Goal: Transaction & Acquisition: Purchase product/service

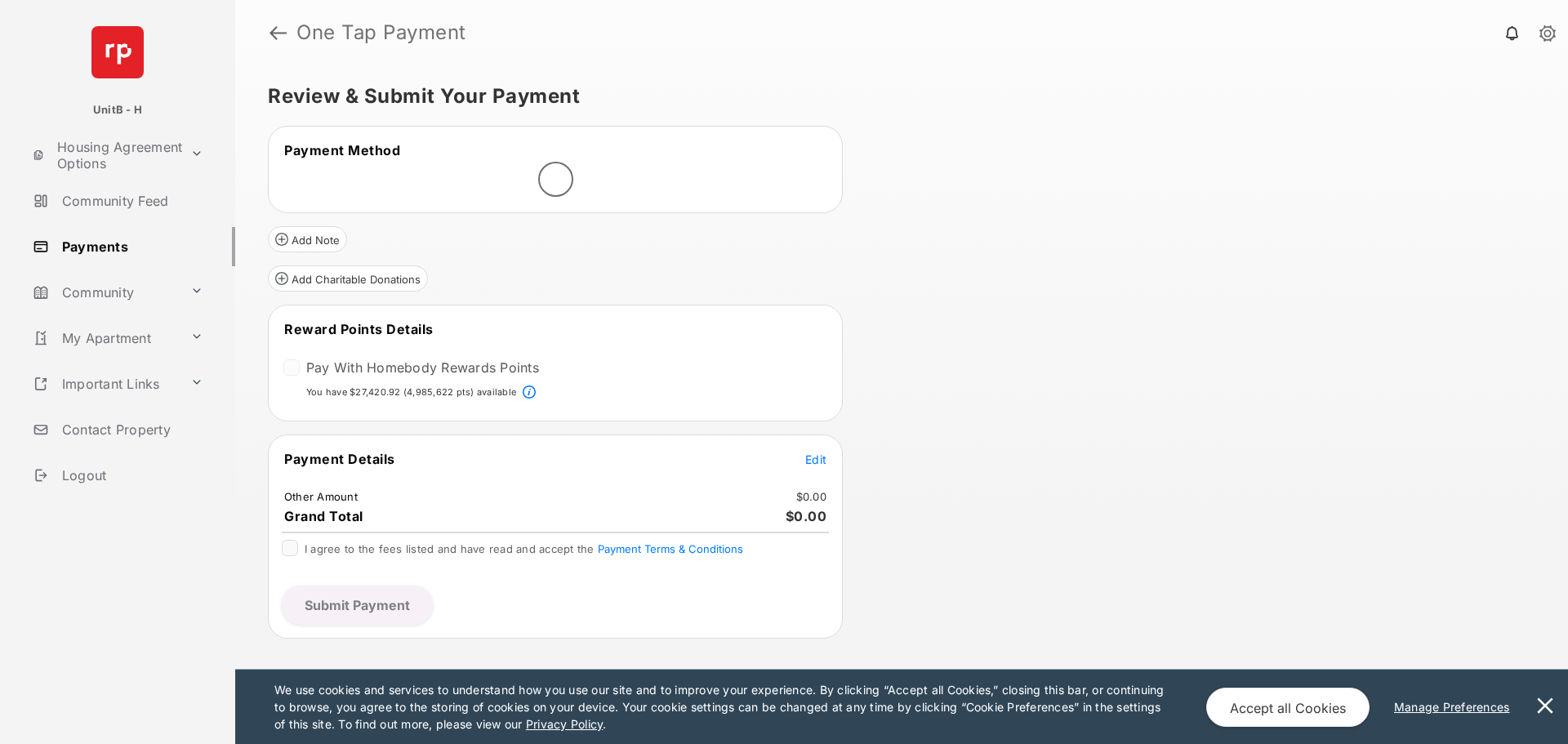
click at [292, 371] on div at bounding box center [291, 367] width 16 height 16
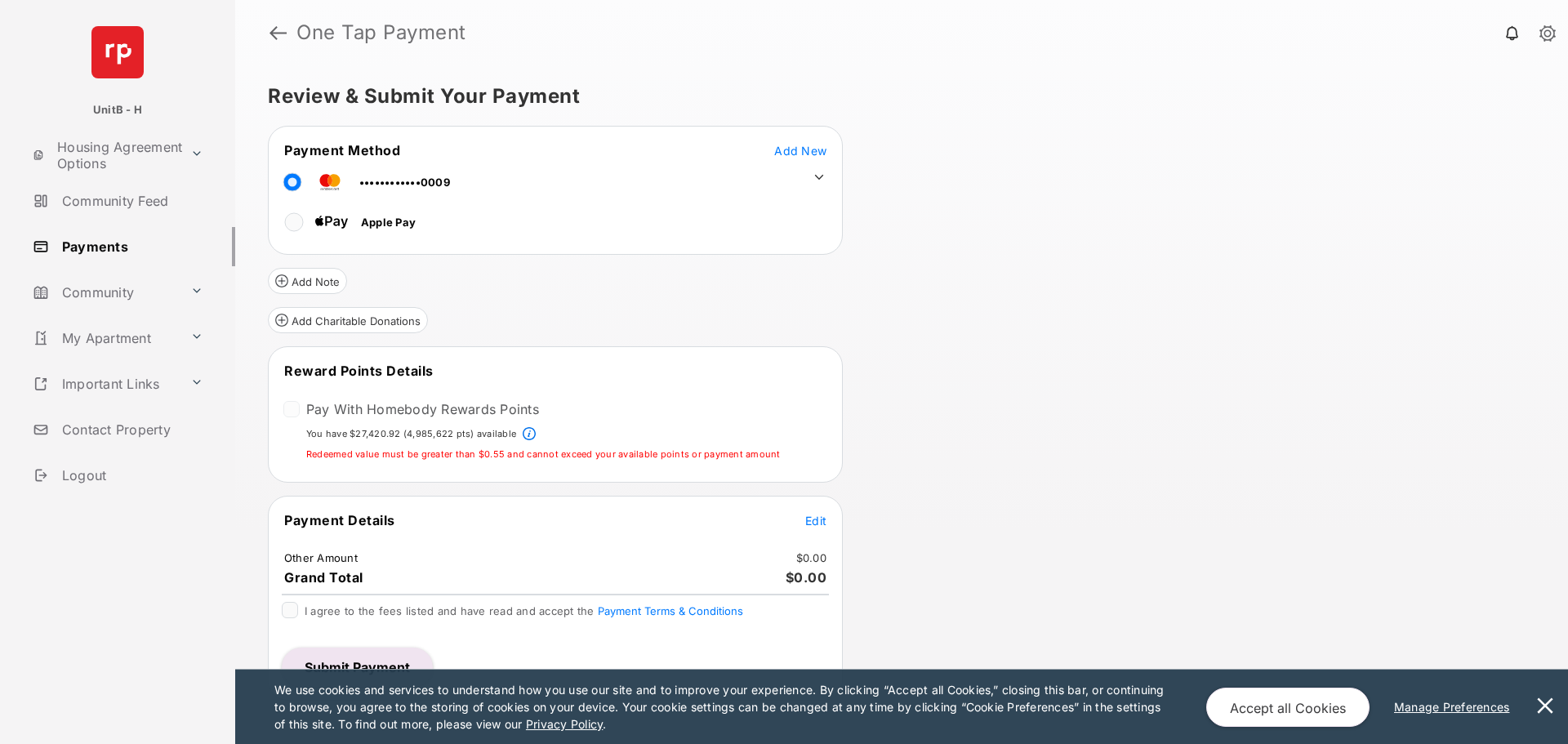
click at [815, 514] on span "Edit" at bounding box center [815, 520] width 21 height 14
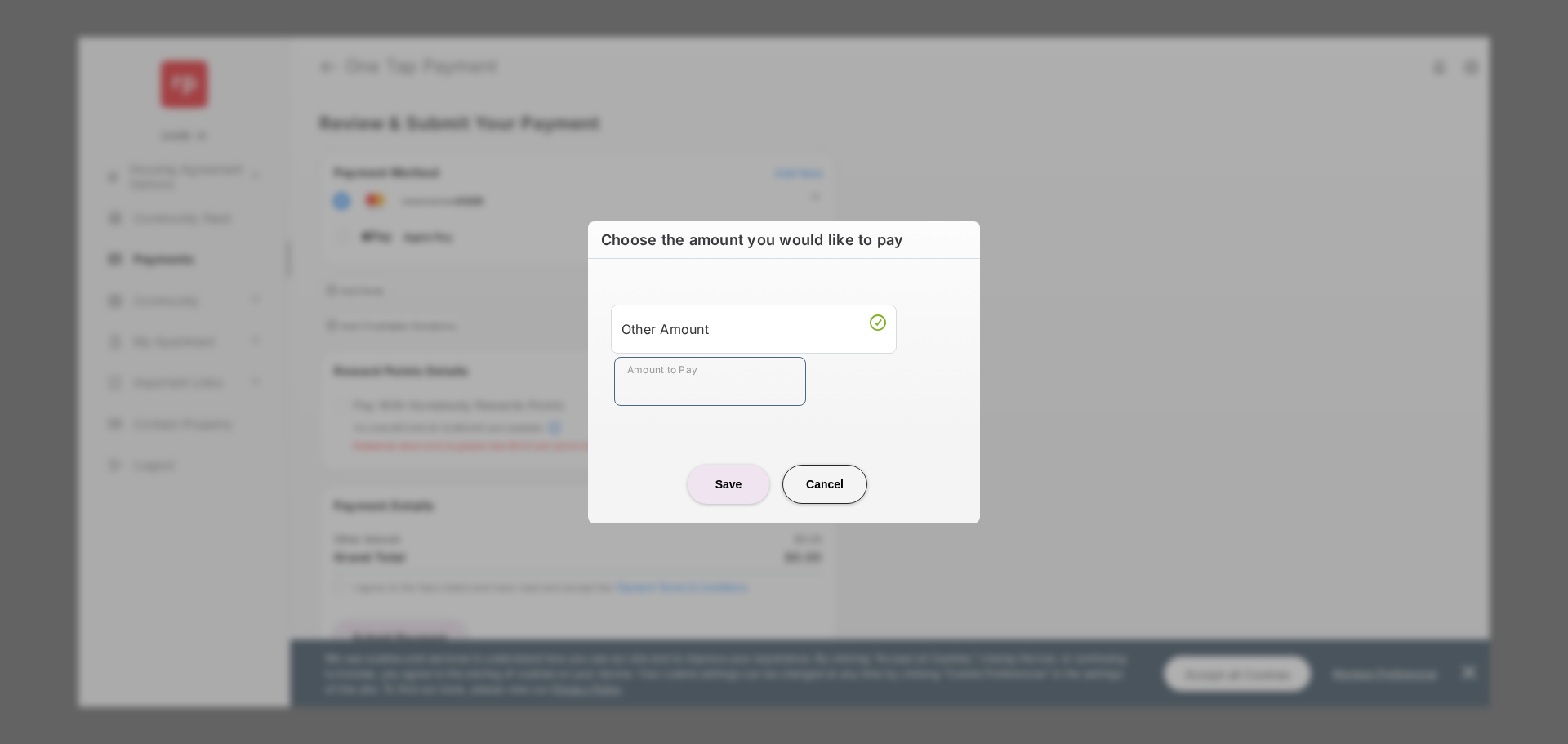
click at [732, 373] on input "Amount to Pay" at bounding box center [710, 381] width 192 height 49
type input "***"
click at [727, 481] on button "Save" at bounding box center [727, 483] width 81 height 39
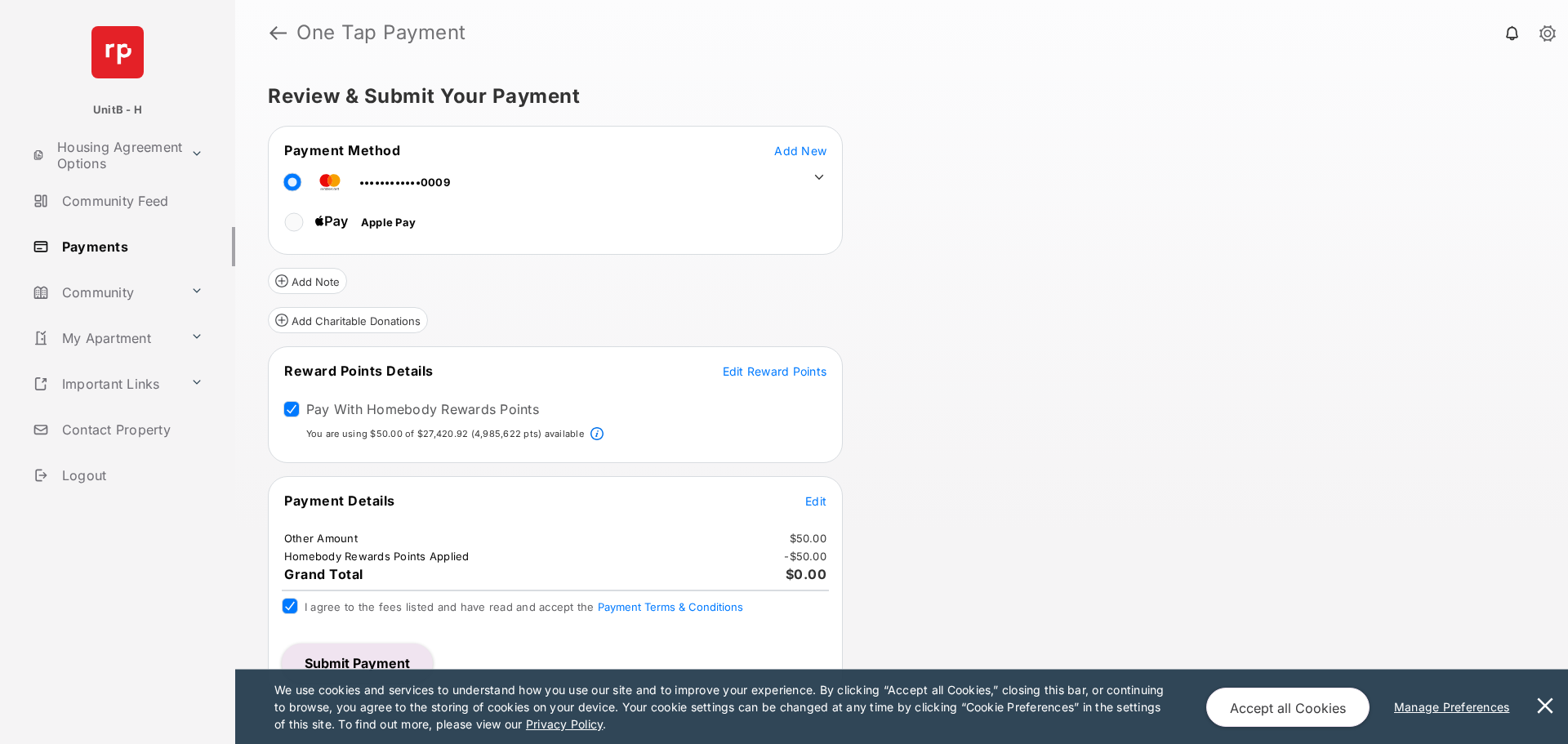
click at [1540, 699] on button at bounding box center [1545, 706] width 33 height 75
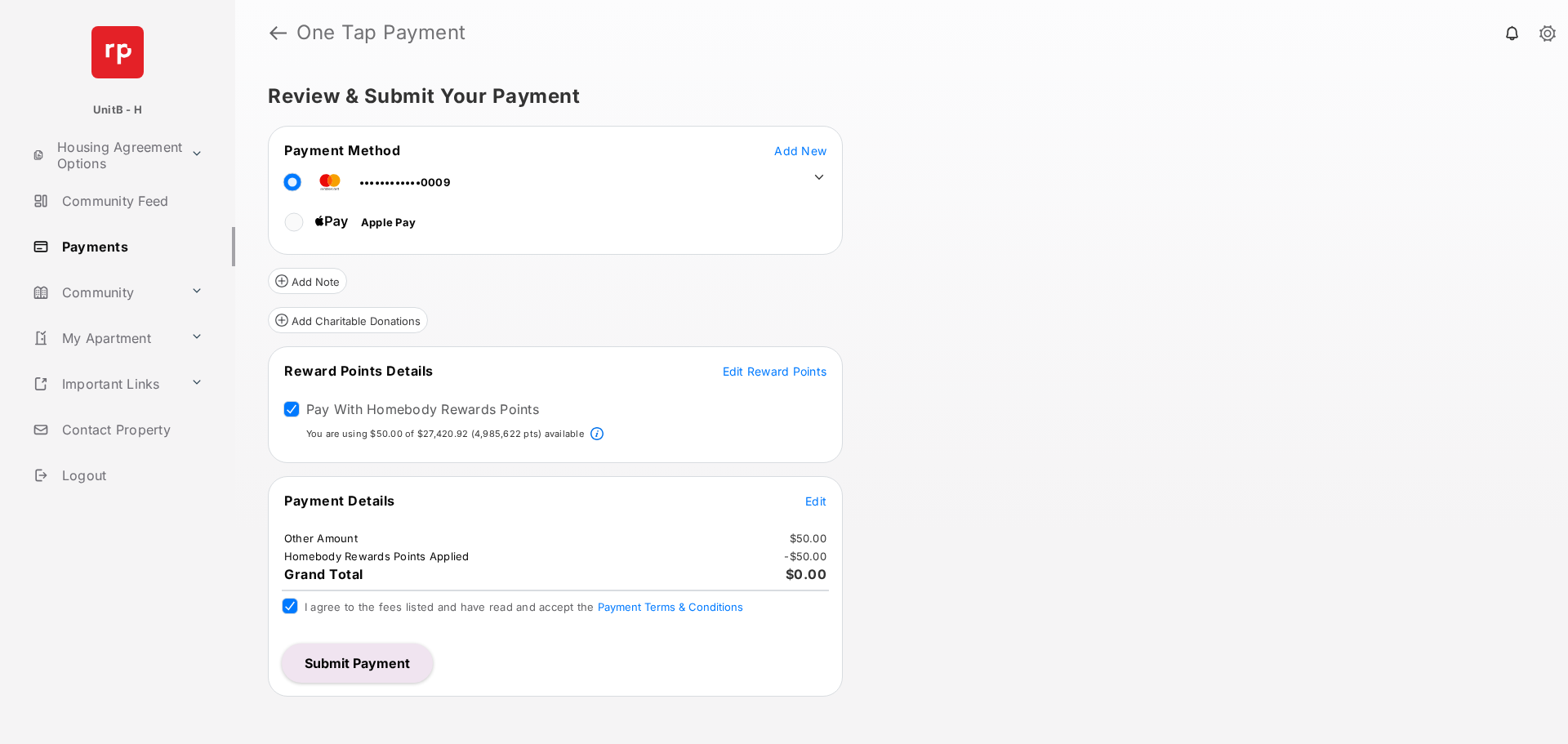
click at [1518, 134] on div "Review & Submit Your Payment Payment Method Add New ••••••••••••0009 Apple Pay …" at bounding box center [902, 405] width 1333 height 679
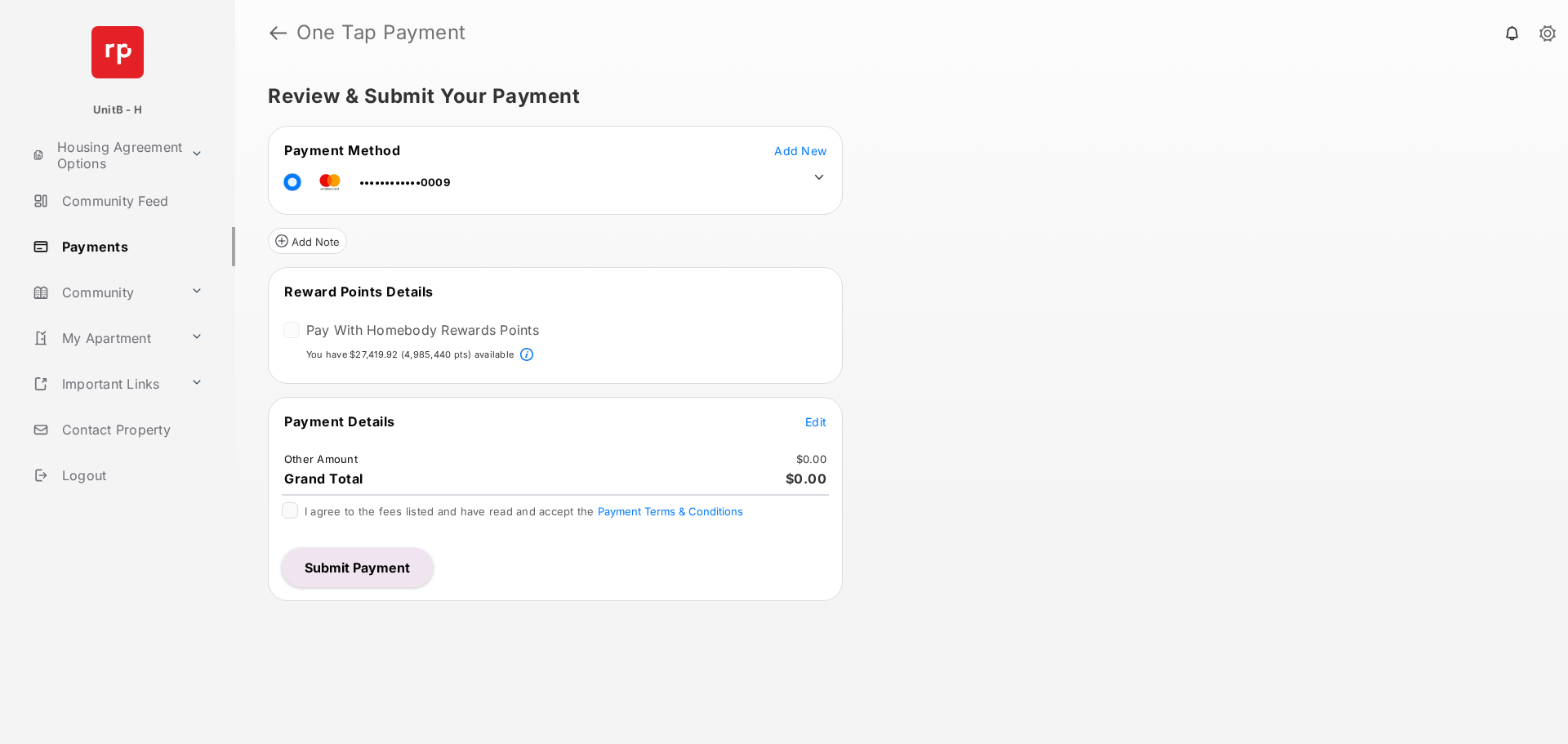
click at [287, 327] on div at bounding box center [291, 329] width 16 height 16
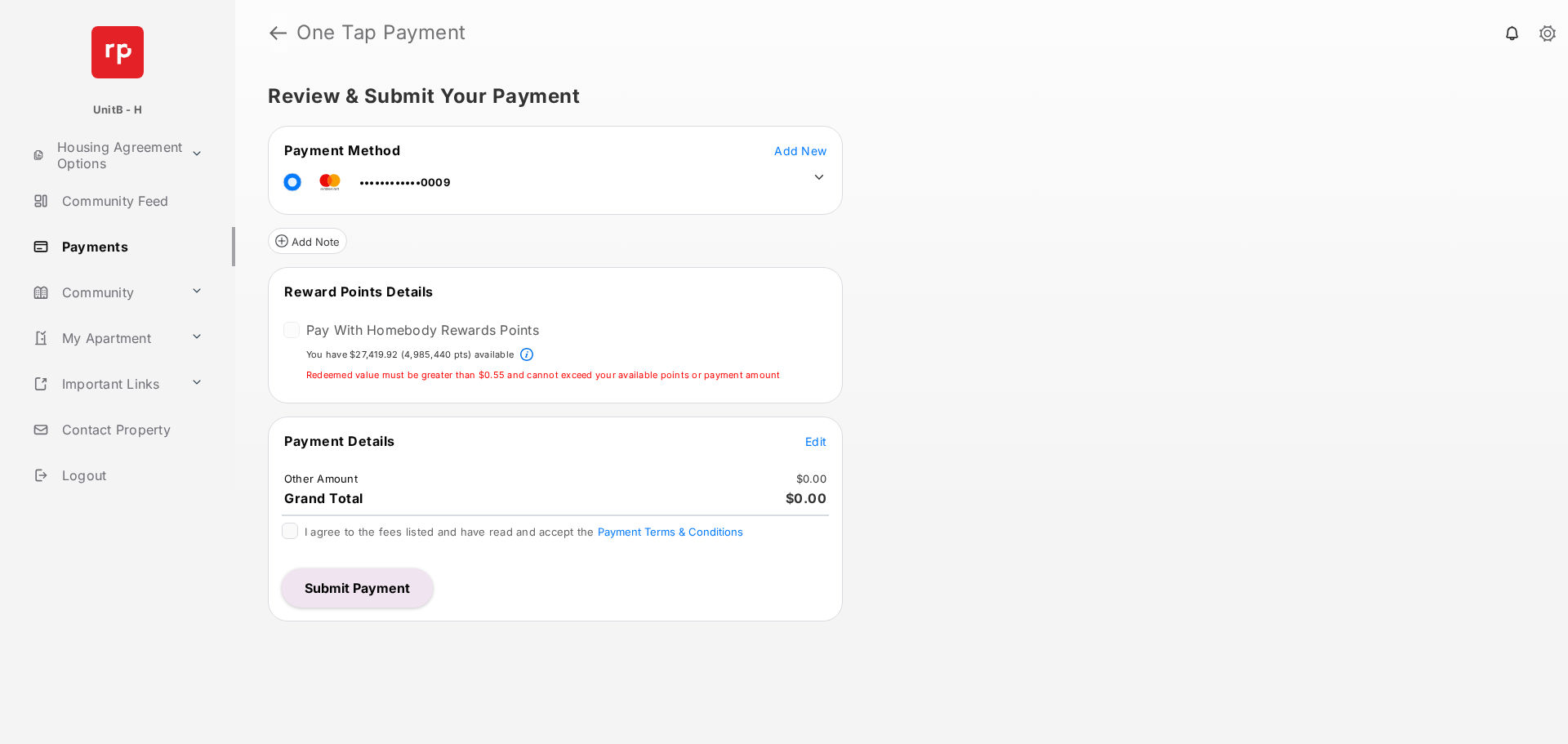
click at [275, 30] on link at bounding box center [278, 33] width 17 height 39
